Goal: Register for event/course

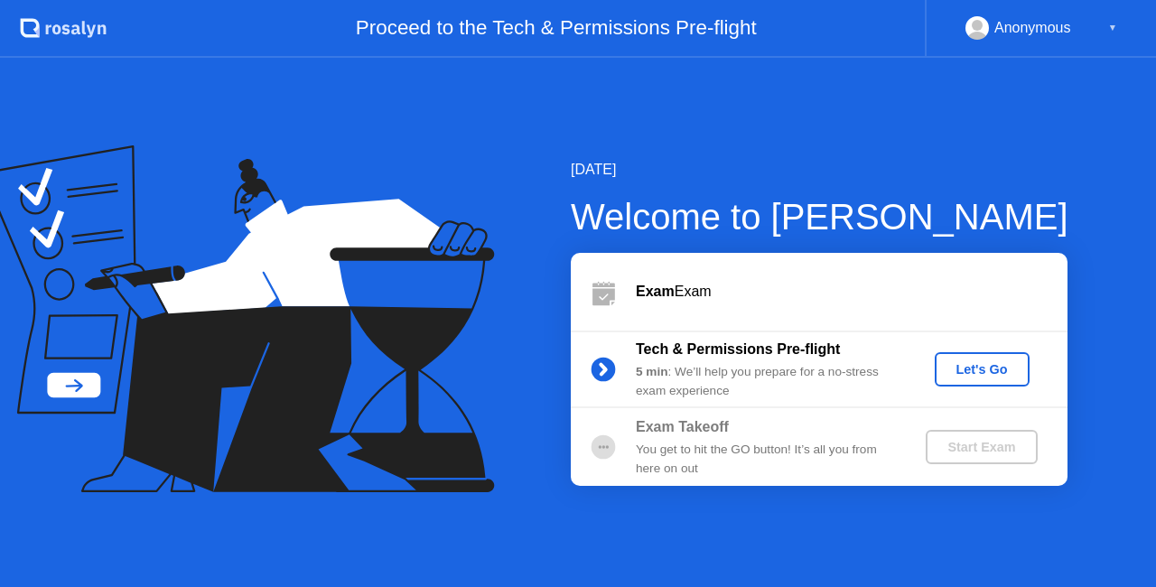
click at [968, 451] on div "Start Exam" at bounding box center [981, 447] width 97 height 14
click at [973, 381] on button "Let's Go" at bounding box center [981, 369] width 95 height 34
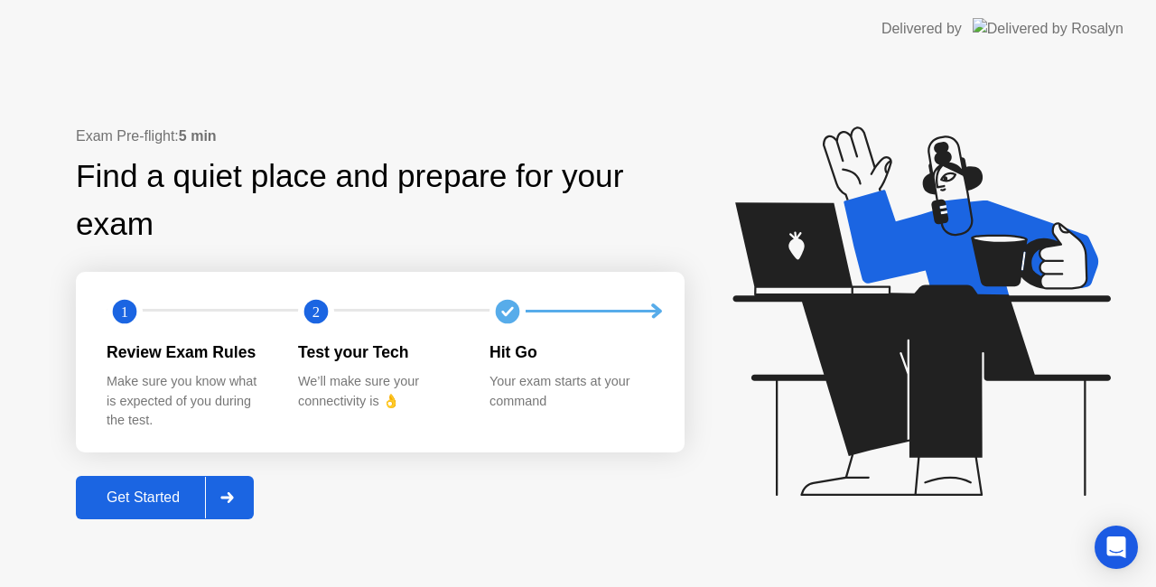
click at [238, 498] on div at bounding box center [226, 498] width 43 height 42
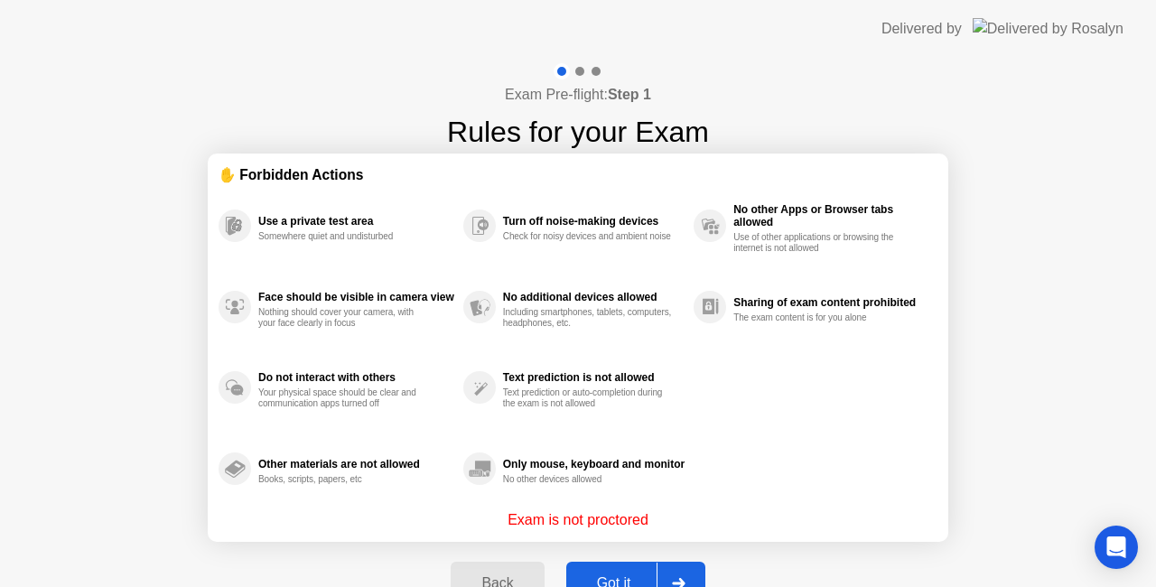
click at [665, 572] on div at bounding box center [677, 583] width 43 height 42
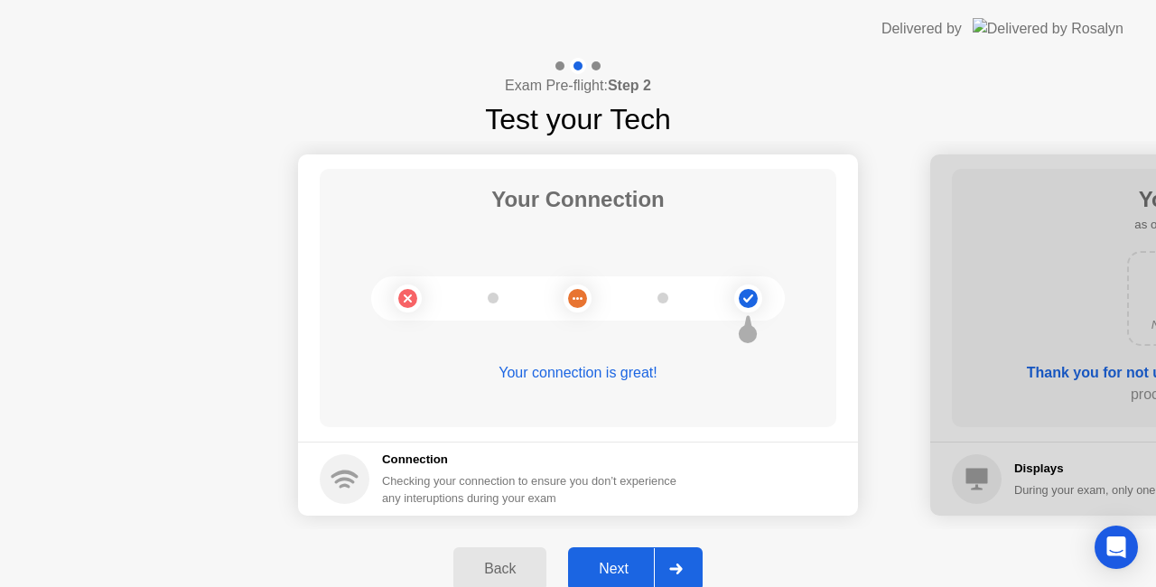
click at [696, 562] on div at bounding box center [675, 569] width 43 height 42
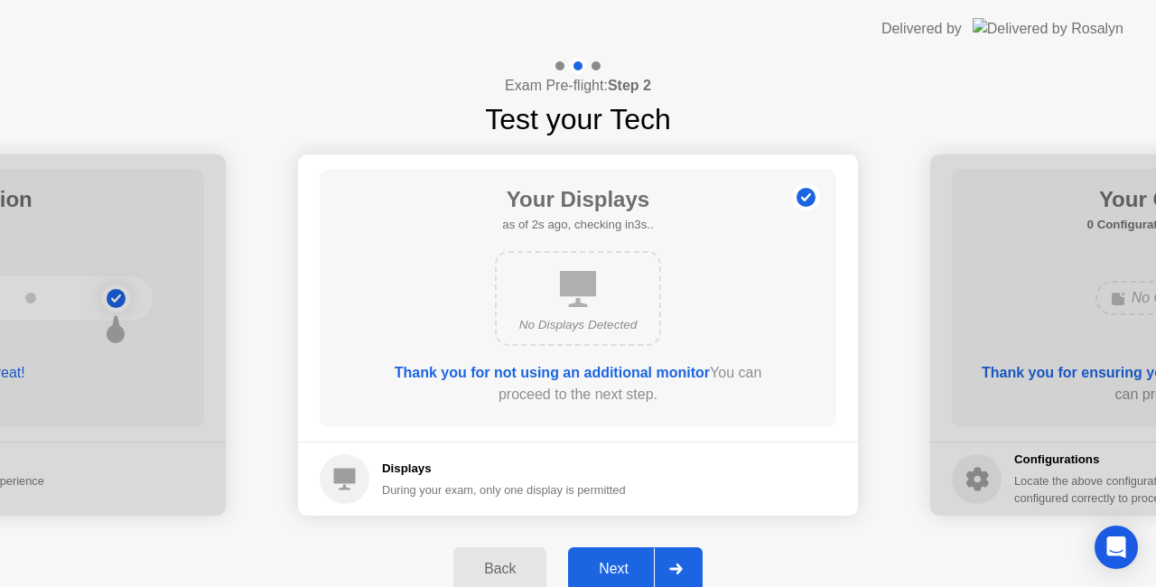
click at [706, 553] on div "Back Next" at bounding box center [578, 568] width 1156 height 79
click at [688, 561] on div at bounding box center [675, 569] width 43 height 42
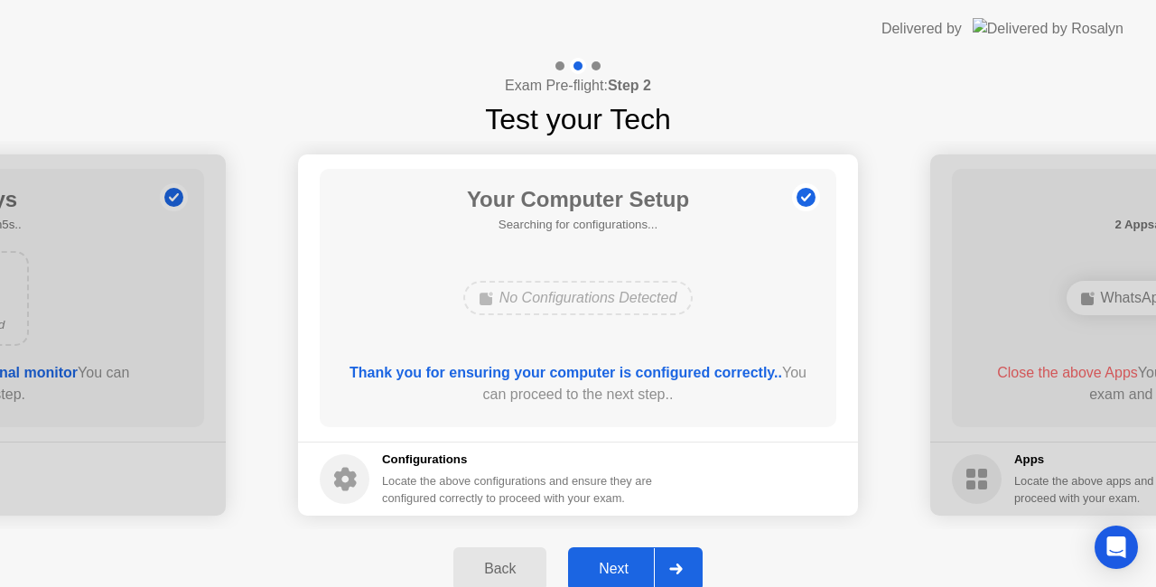
click at [688, 561] on div at bounding box center [675, 569] width 43 height 42
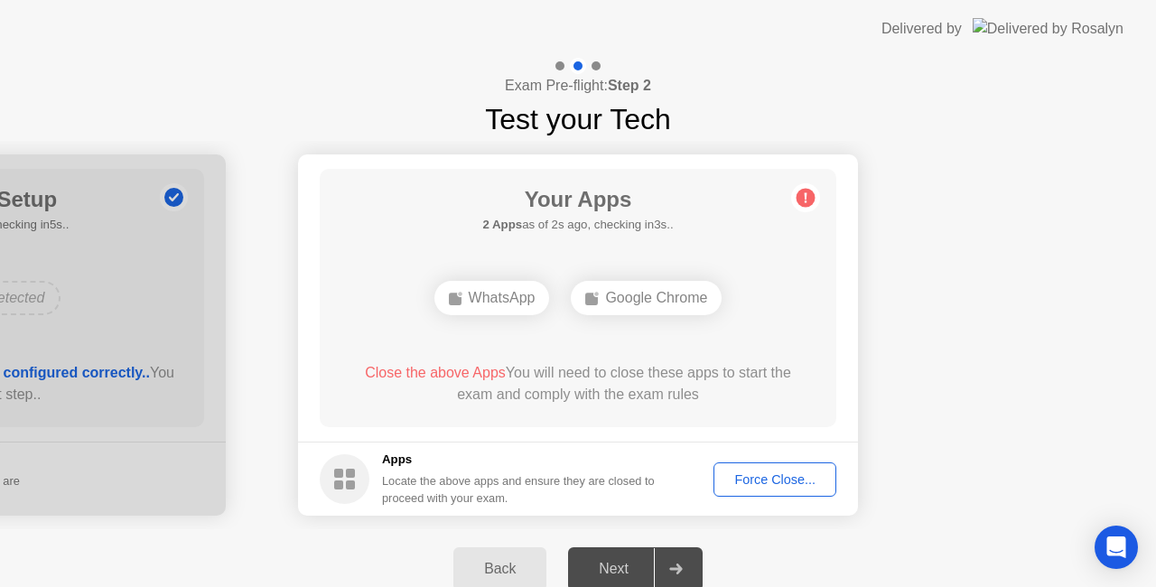
click at [748, 473] on div "Force Close..." at bounding box center [775, 479] width 110 height 14
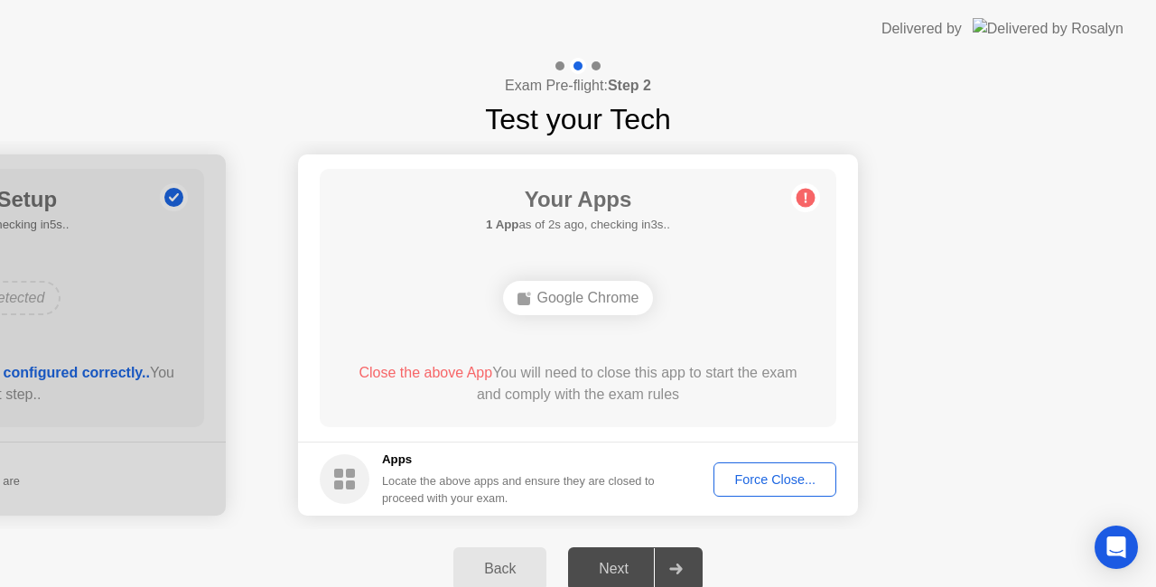
click at [758, 489] on button "Force Close..." at bounding box center [774, 479] width 123 height 34
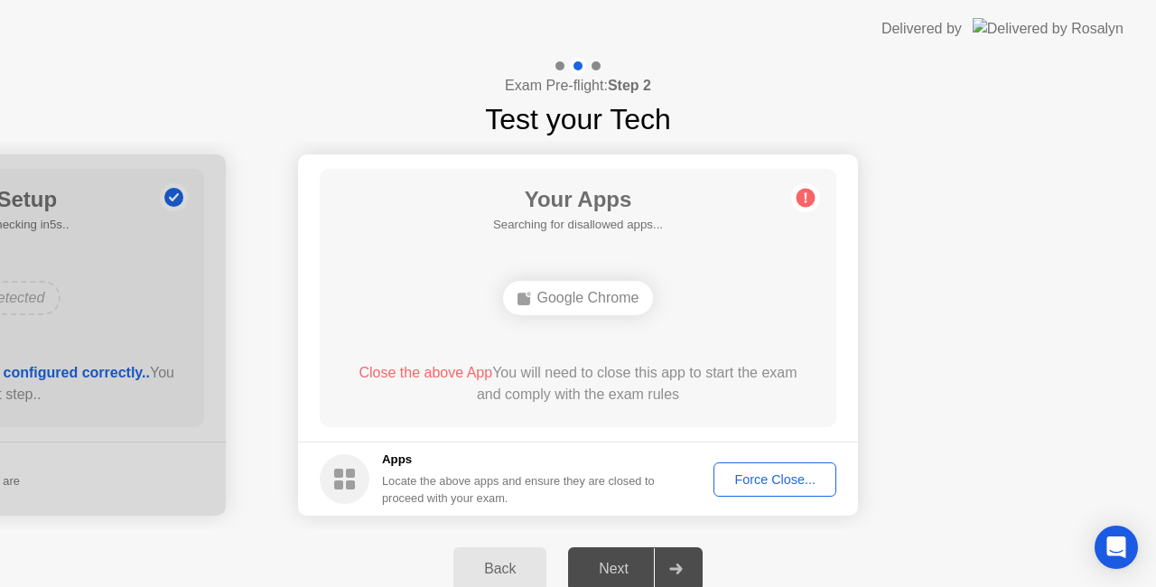
click at [633, 563] on div "Next" at bounding box center [613, 569] width 80 height 16
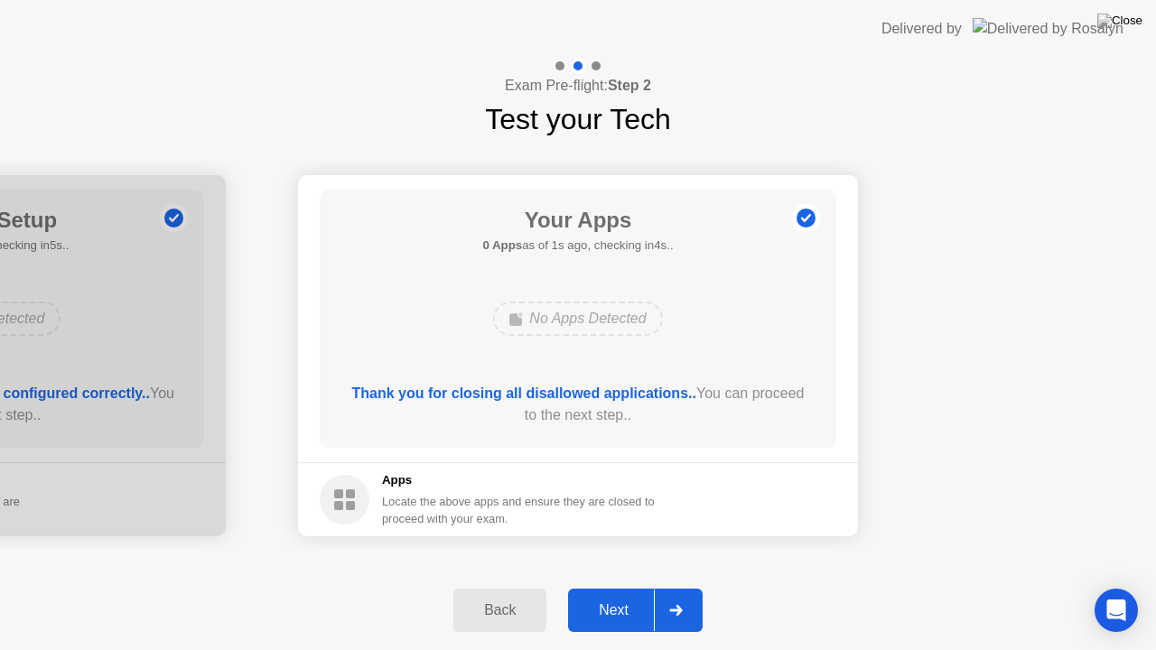
click at [605, 586] on button "Next" at bounding box center [635, 610] width 135 height 43
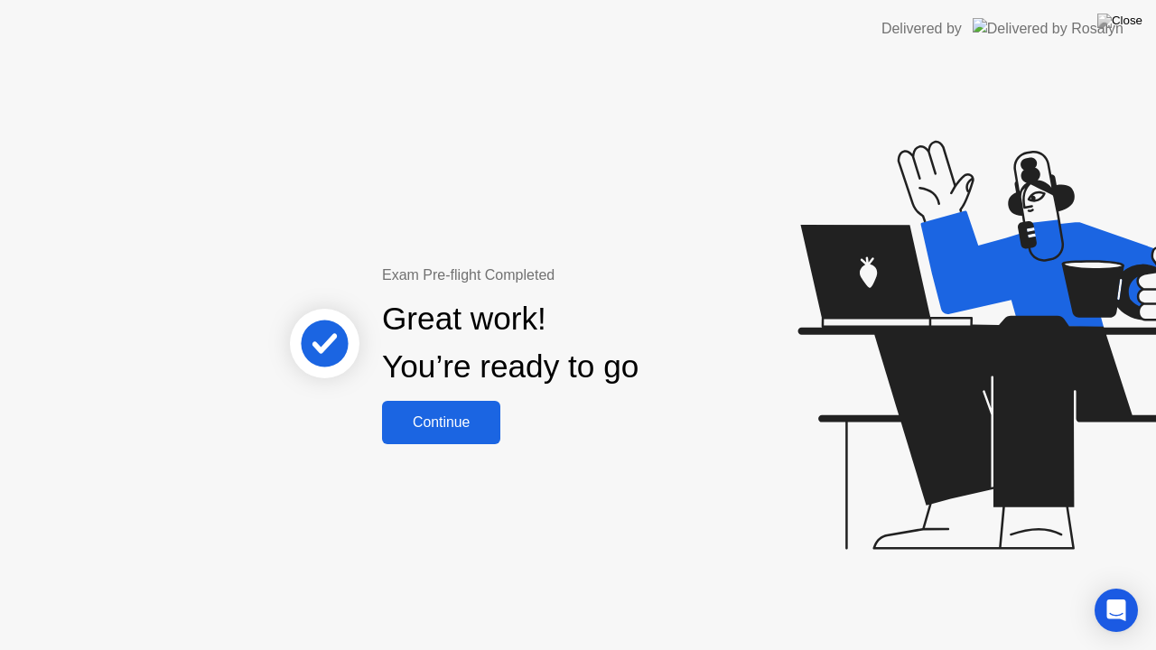
click at [473, 418] on div "Continue" at bounding box center [440, 422] width 107 height 16
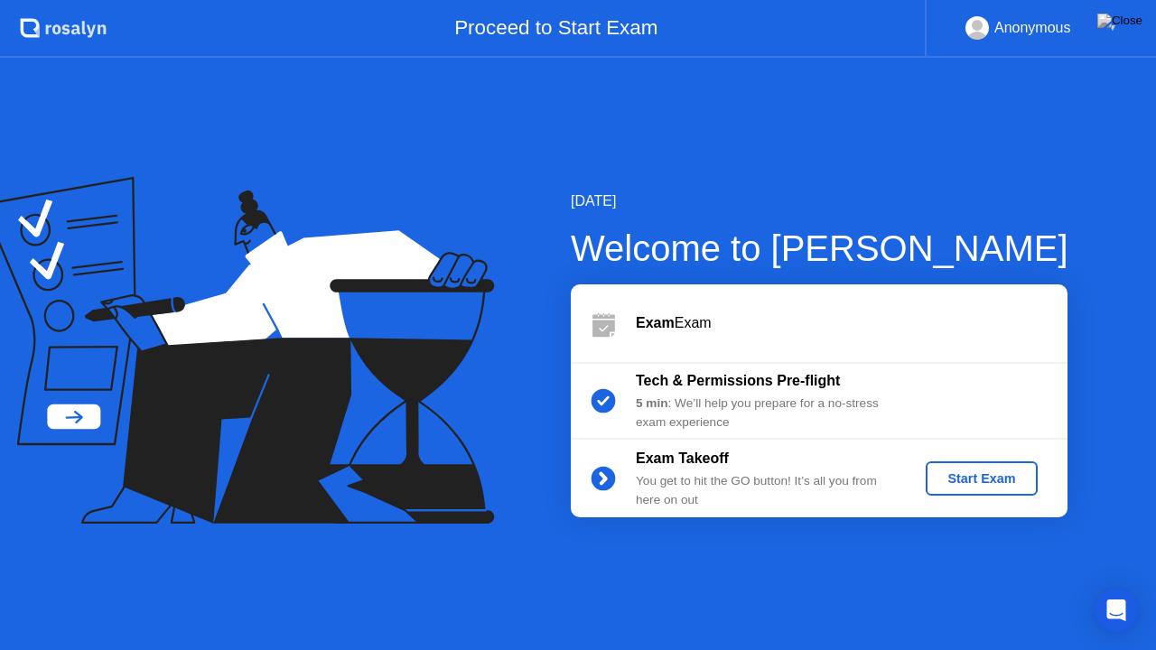
click at [974, 490] on button "Start Exam" at bounding box center [980, 478] width 111 height 34
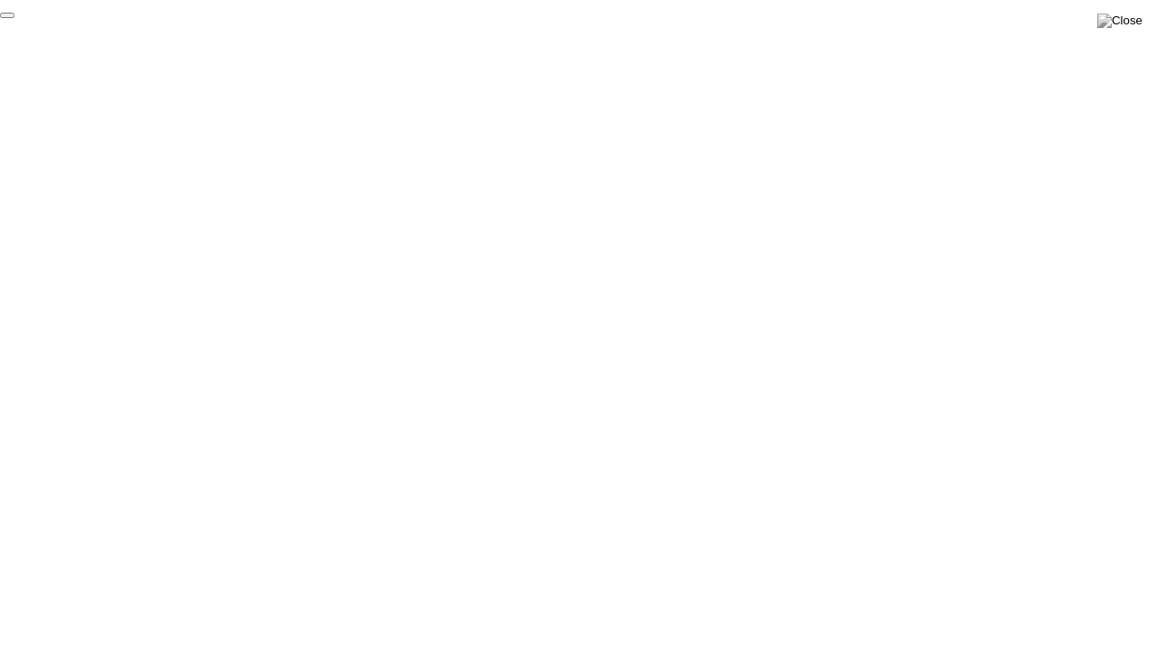
click div "End Proctoring Session"
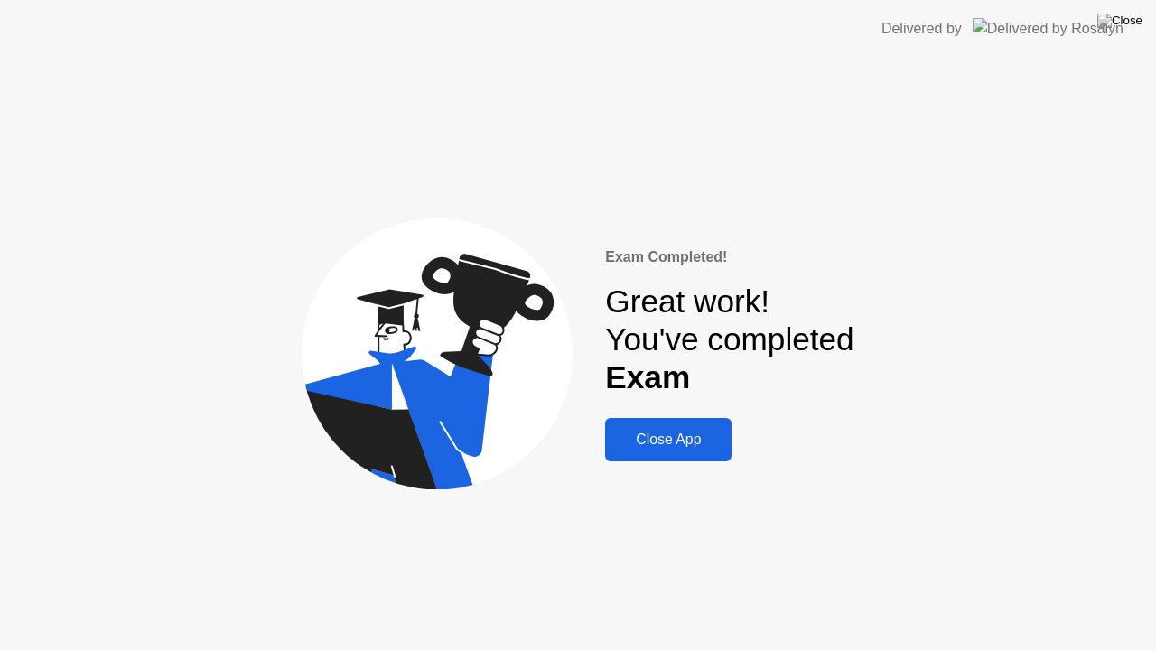
click at [661, 441] on div "Close App" at bounding box center [668, 440] width 116 height 16
